Goal: Information Seeking & Learning: Learn about a topic

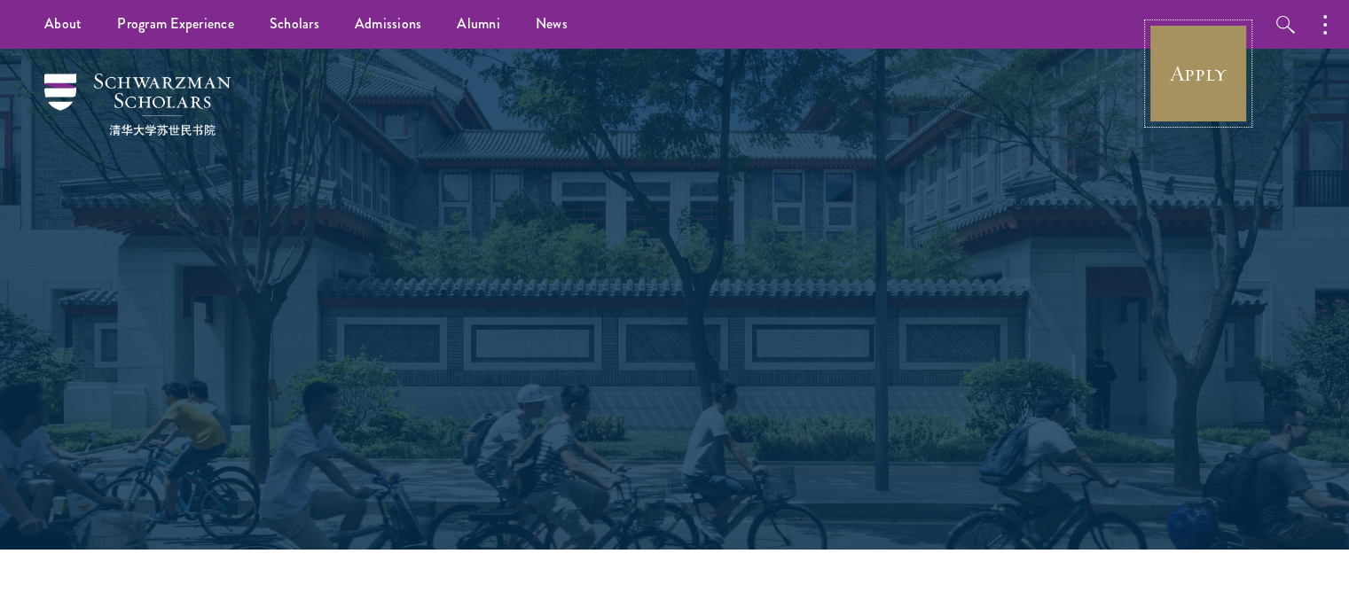
click at [1202, 85] on link "Apply" at bounding box center [1197, 73] width 99 height 99
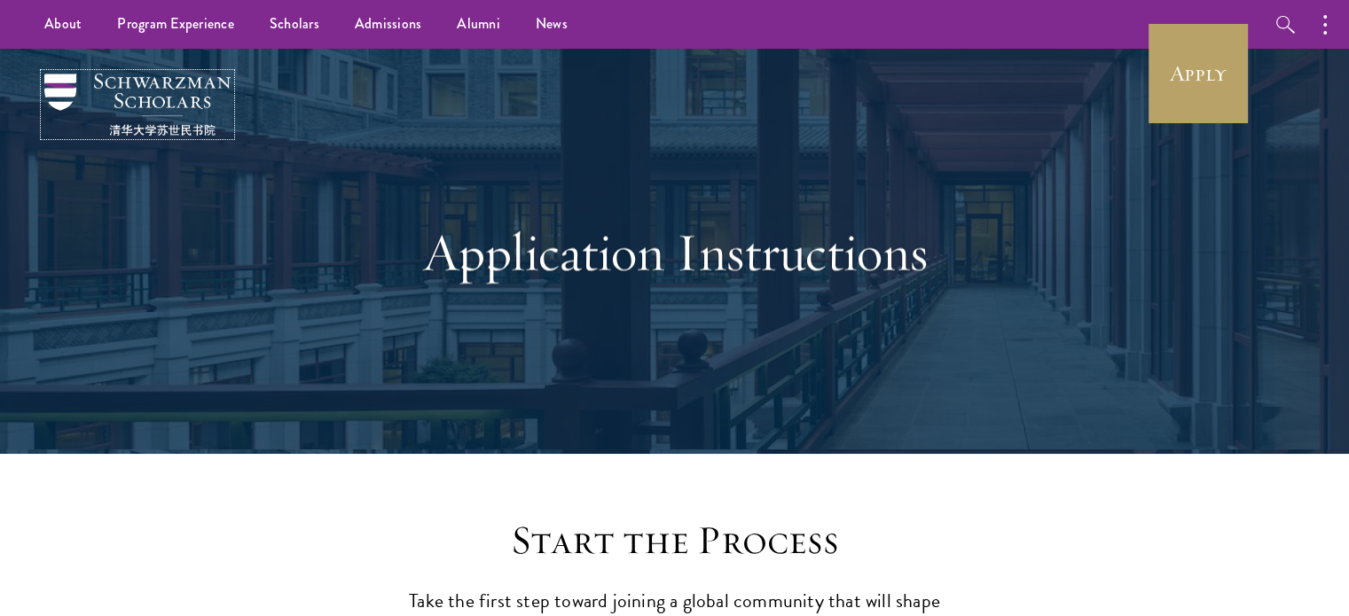
click at [163, 90] on img at bounding box center [137, 105] width 186 height 62
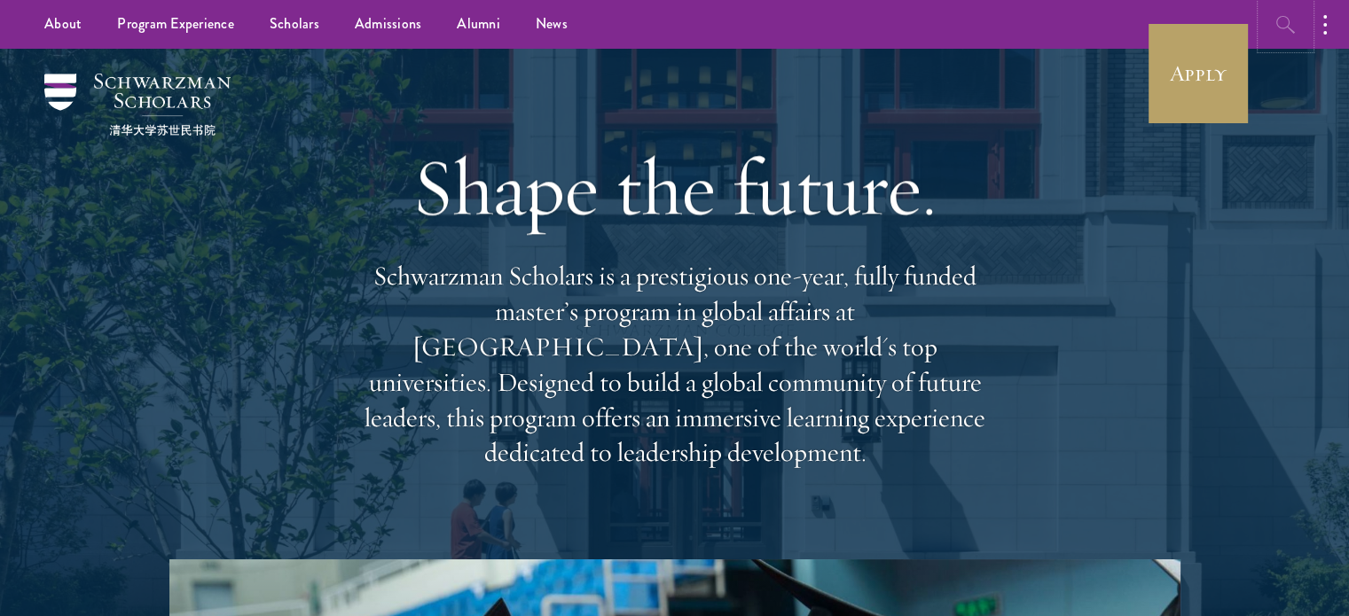
click at [1276, 14] on icon "button" at bounding box center [1285, 24] width 21 height 21
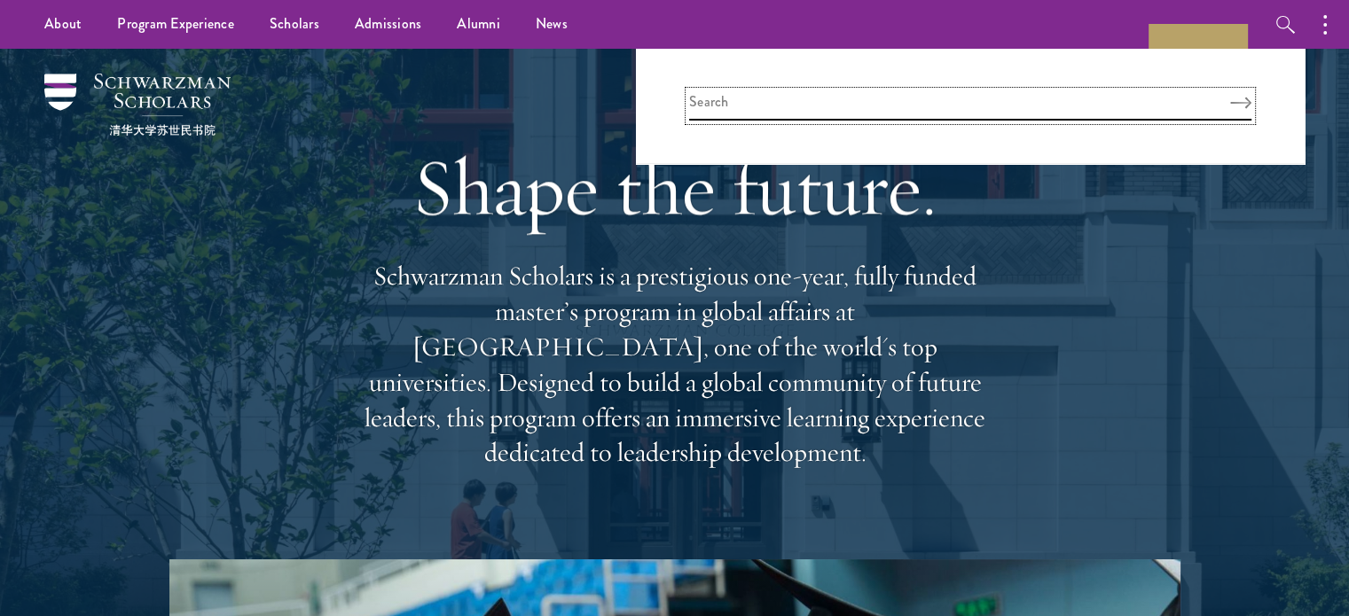
click at [912, 101] on input "search" at bounding box center [970, 105] width 562 height 29
type input "computer"
click at [1230, 97] on button "Search" at bounding box center [1240, 103] width 21 height 12
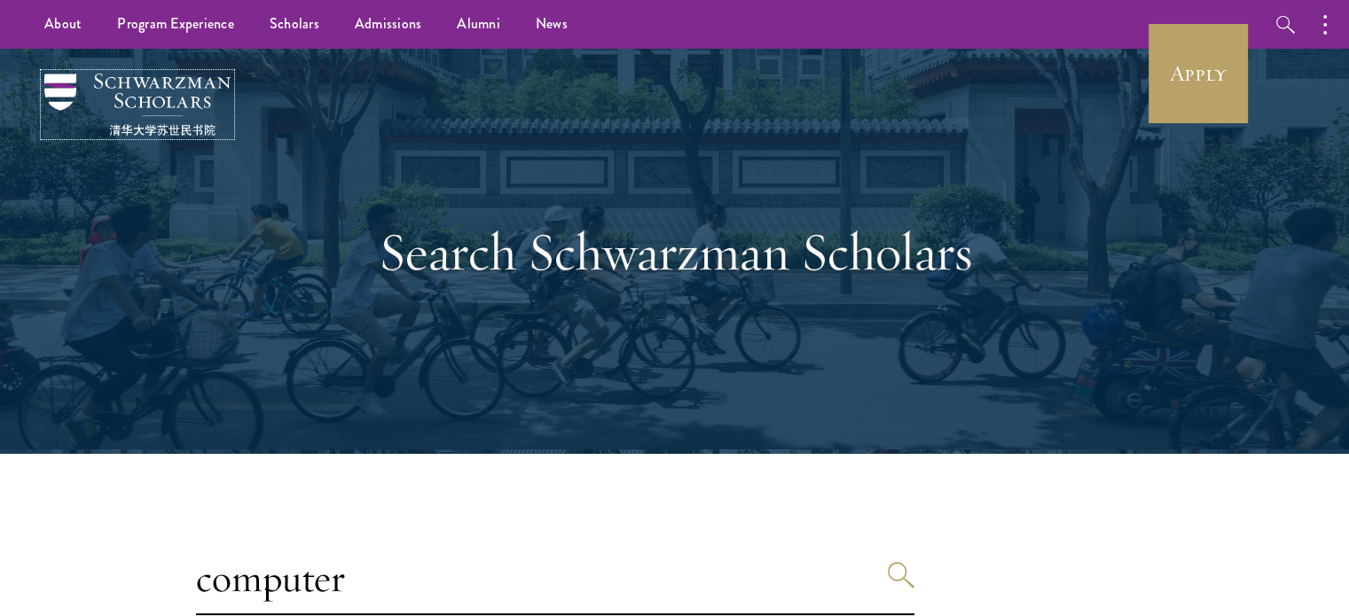
click at [214, 82] on img at bounding box center [137, 105] width 186 height 62
